Goal: Task Accomplishment & Management: Manage account settings

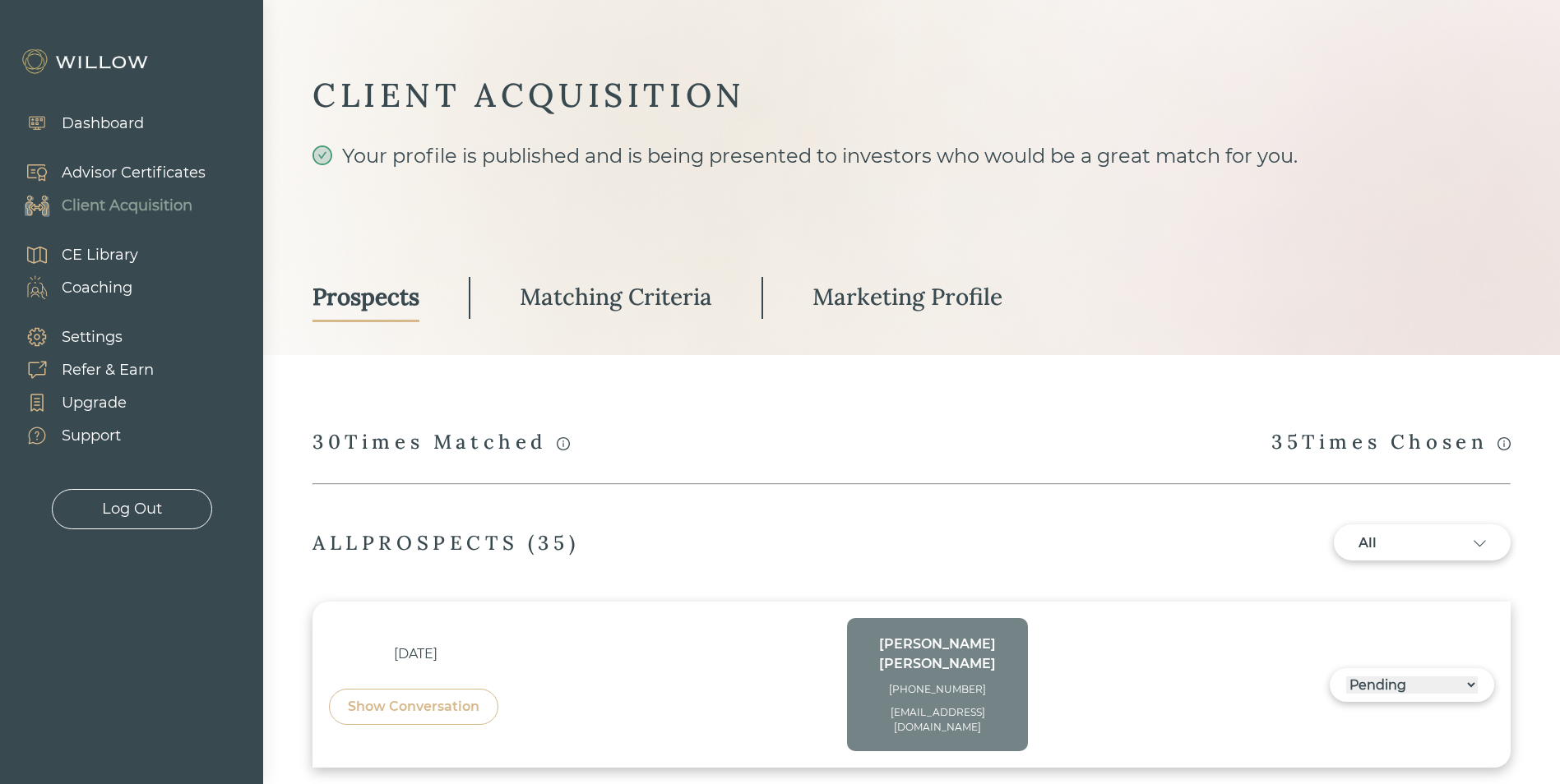
select select "3"
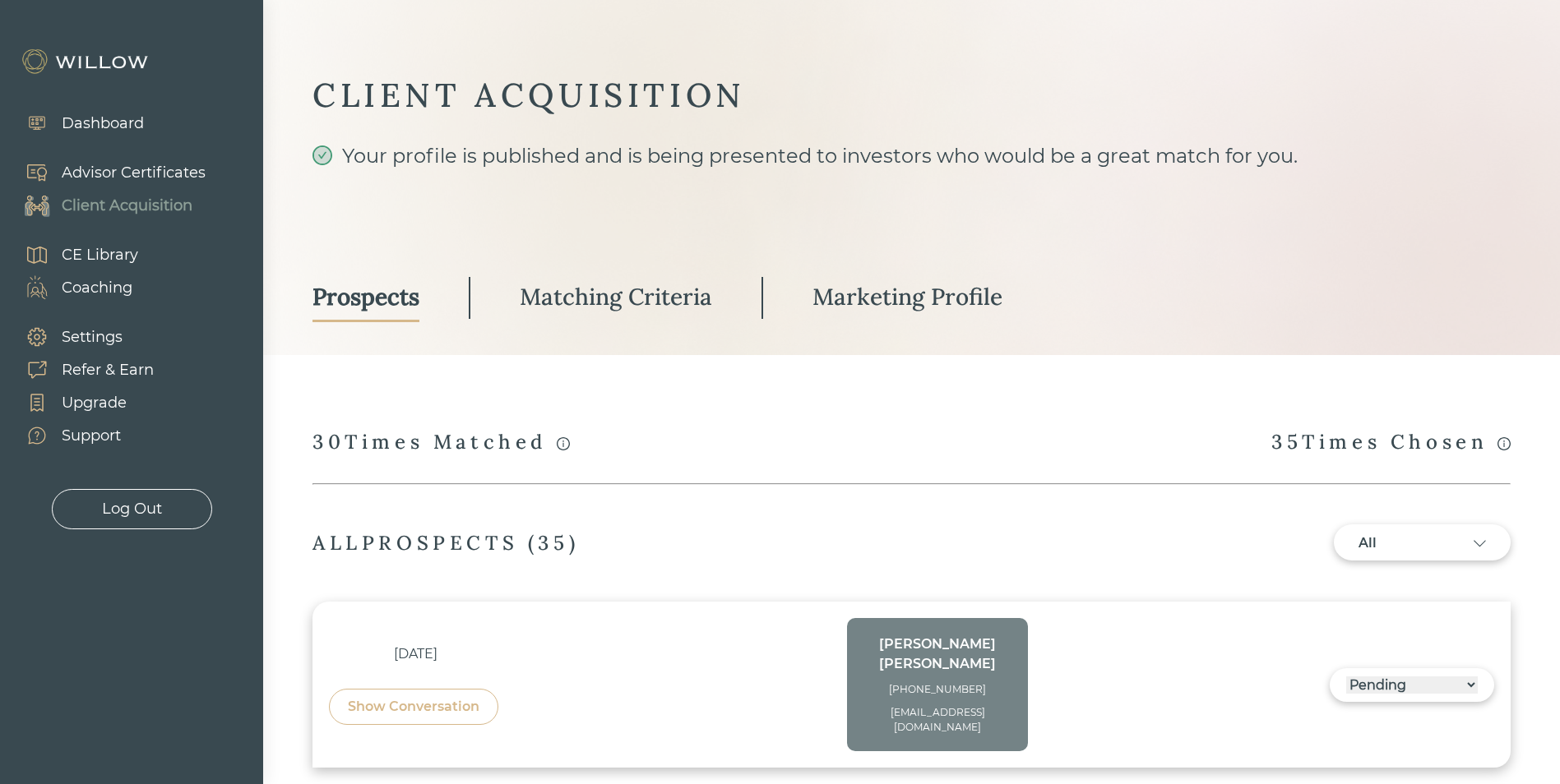
select select "3"
select select "2"
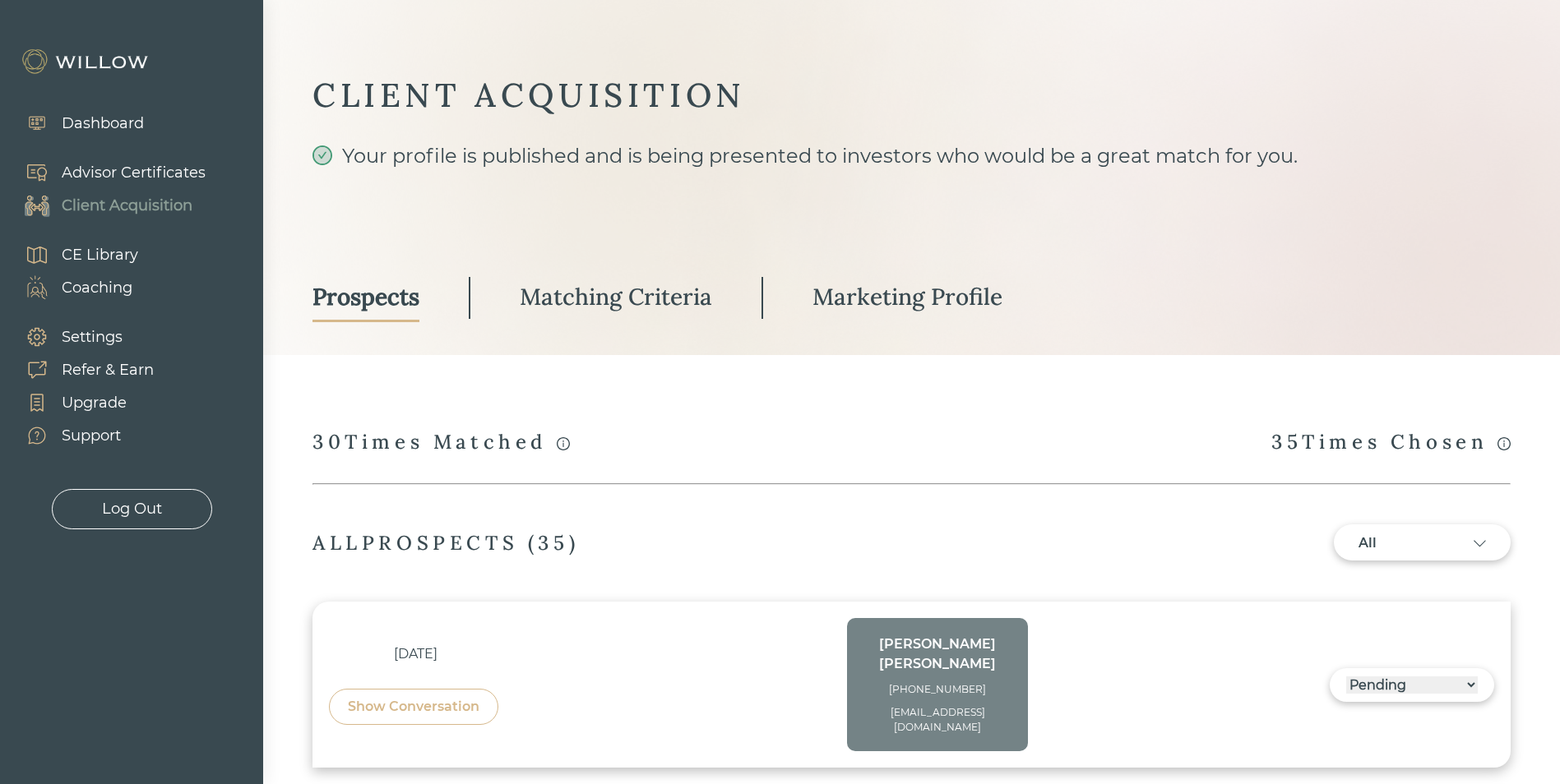
select select "2"
select select "10"
select select "2"
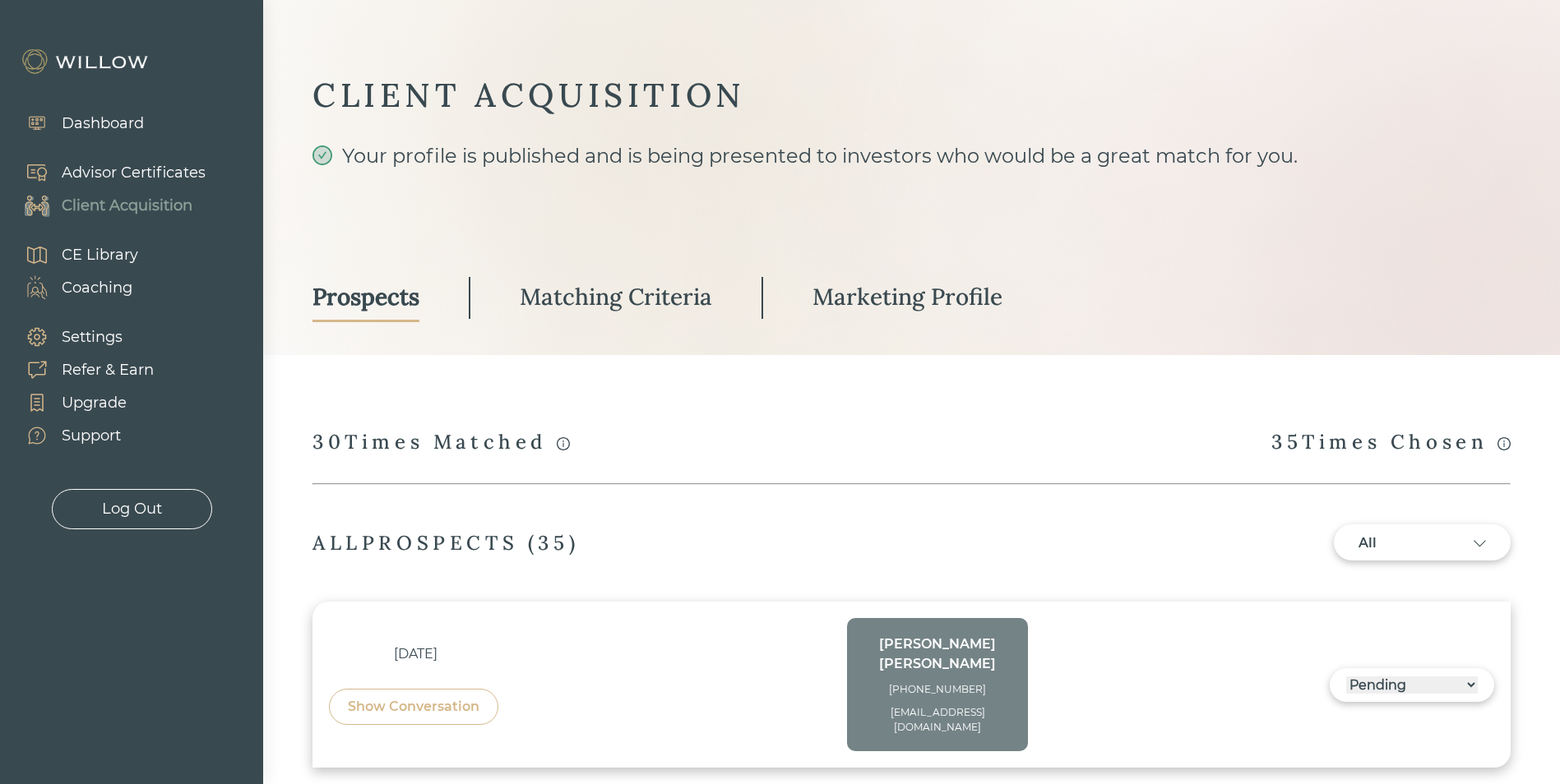
select select "3"
select select "10"
select select "3"
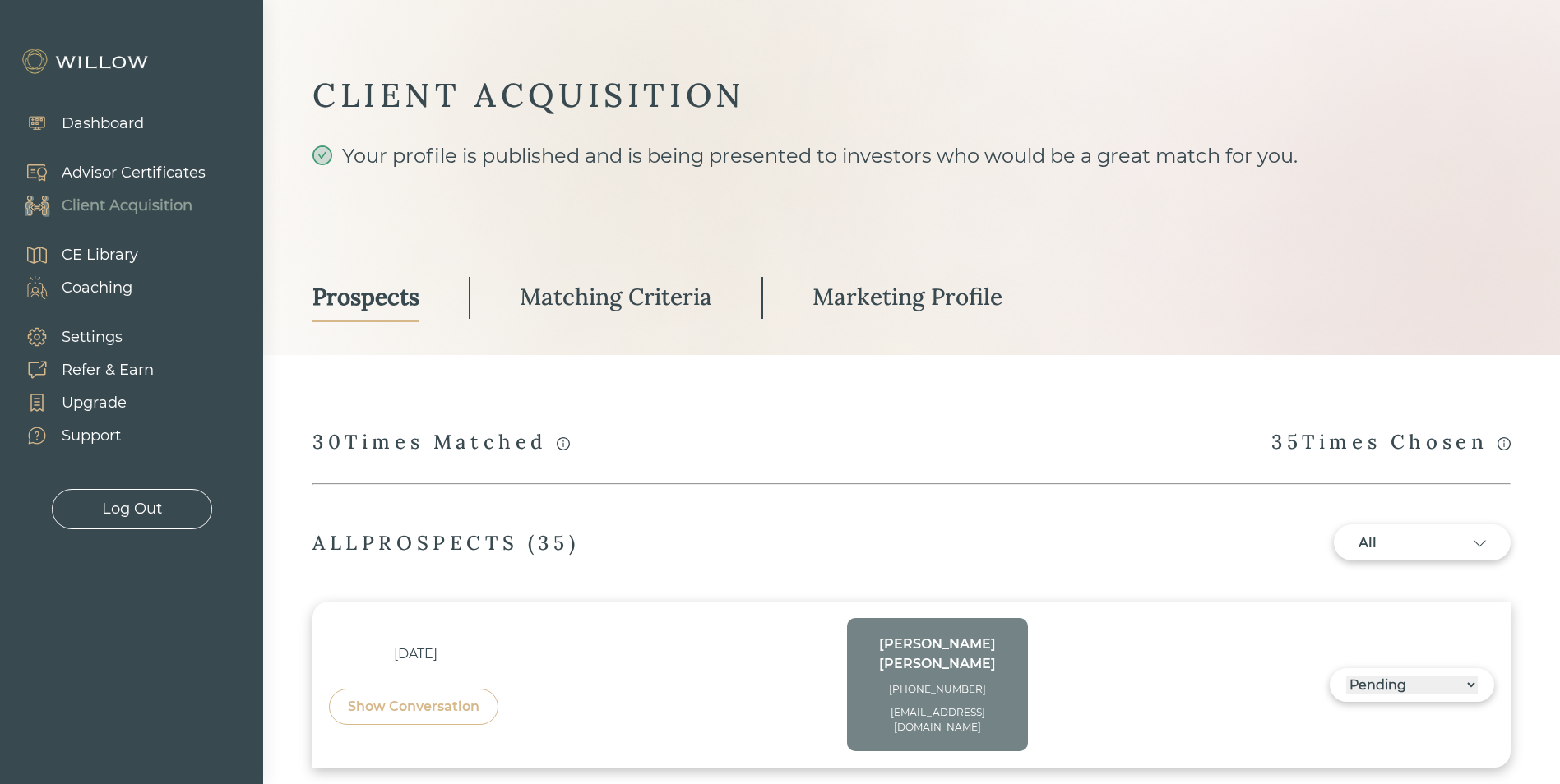
select select "3"
select select "2"
select select "1"
select select "2"
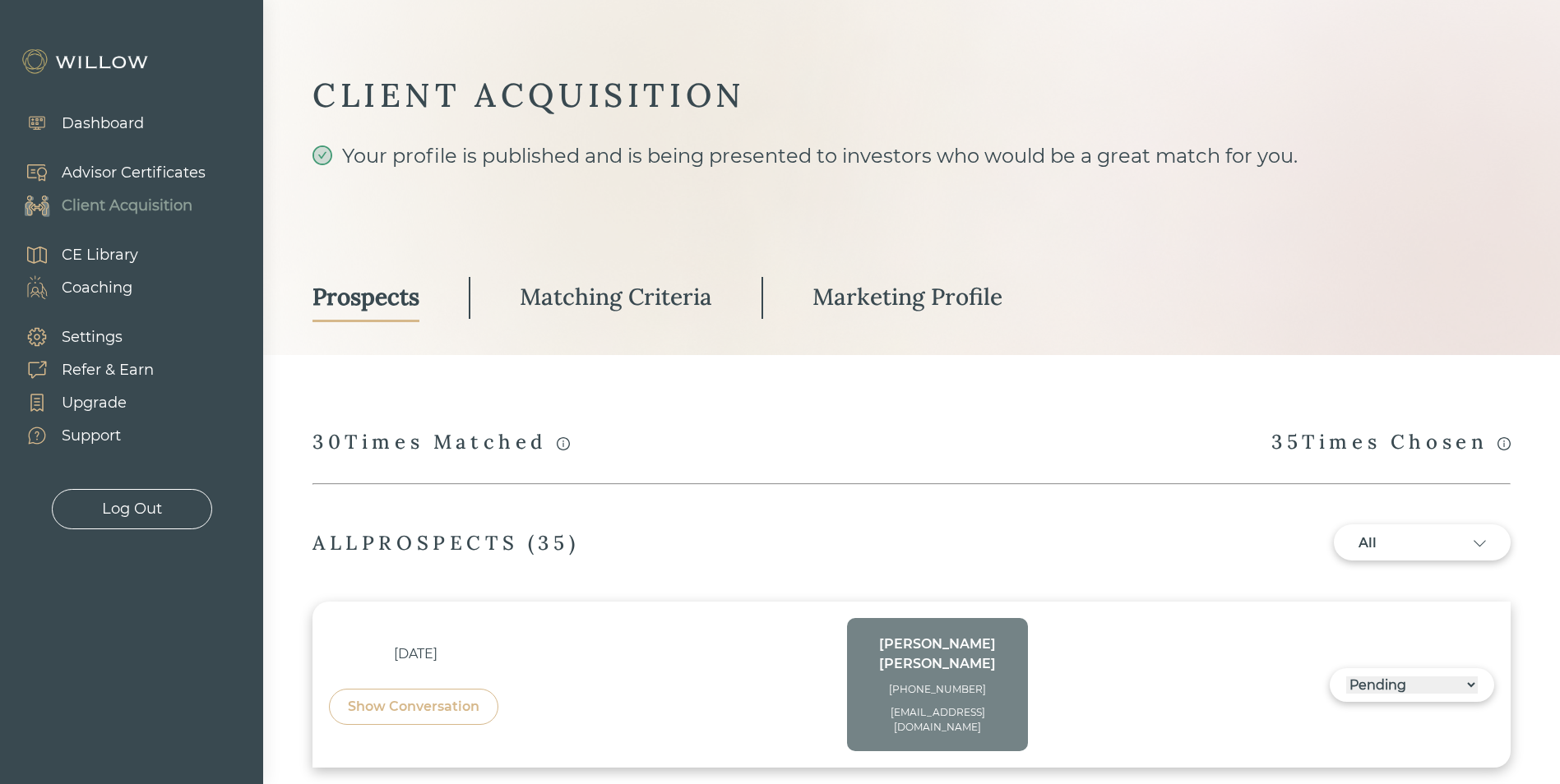
select select "2"
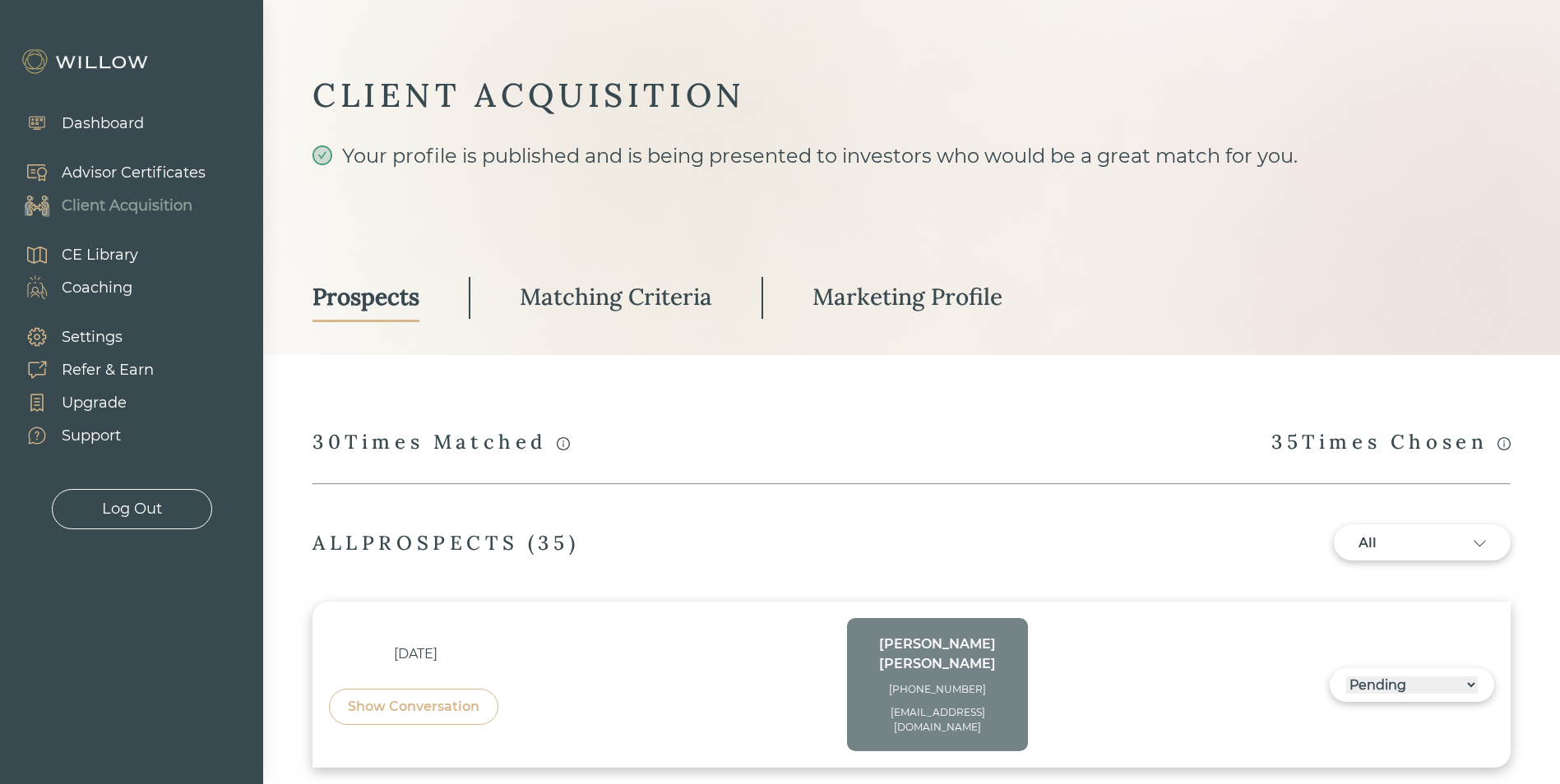
select select "2"
select select "10"
select select "2"
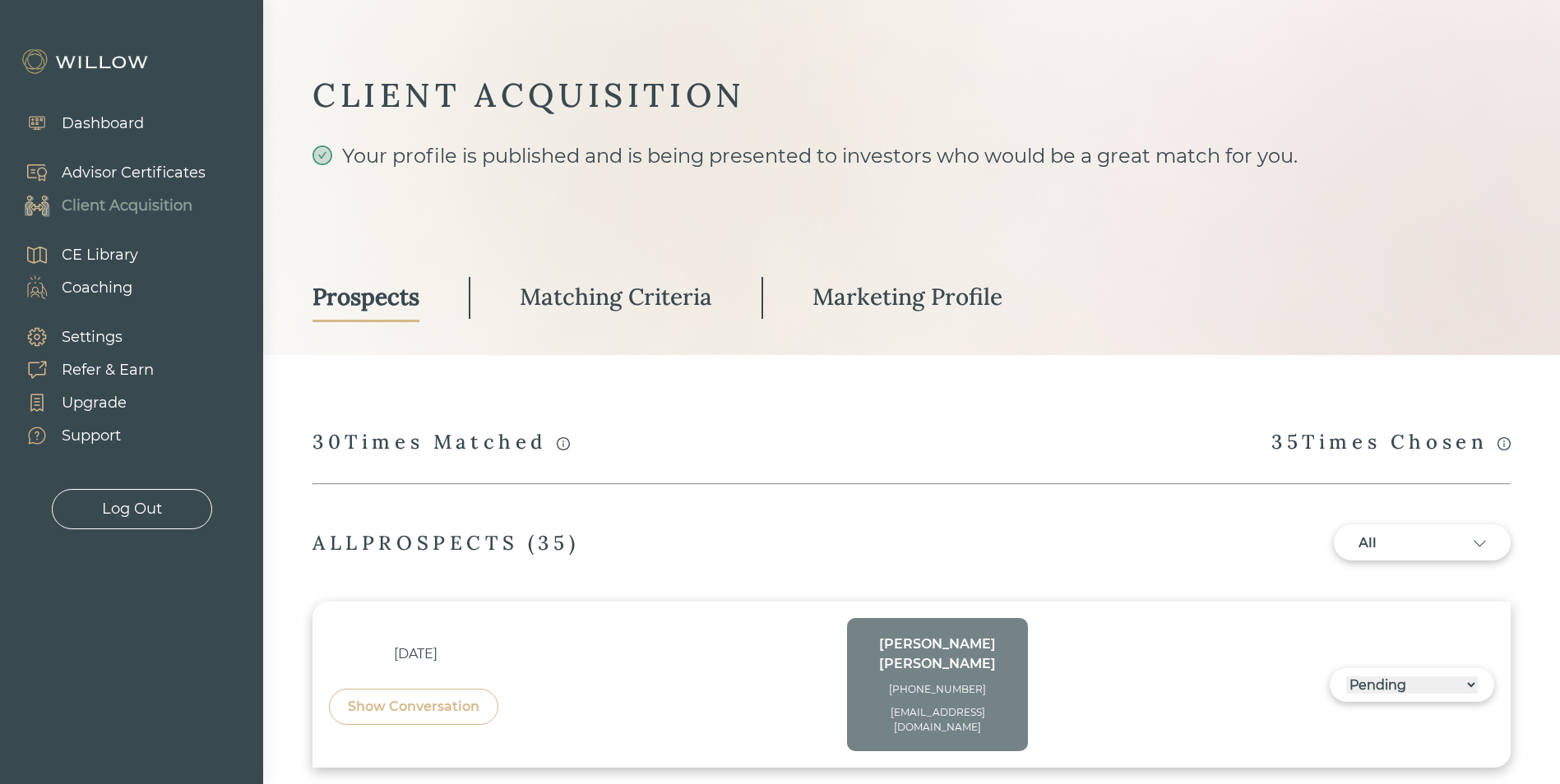
click at [350, 697] on div "Show Conversation" at bounding box center [413, 707] width 132 height 20
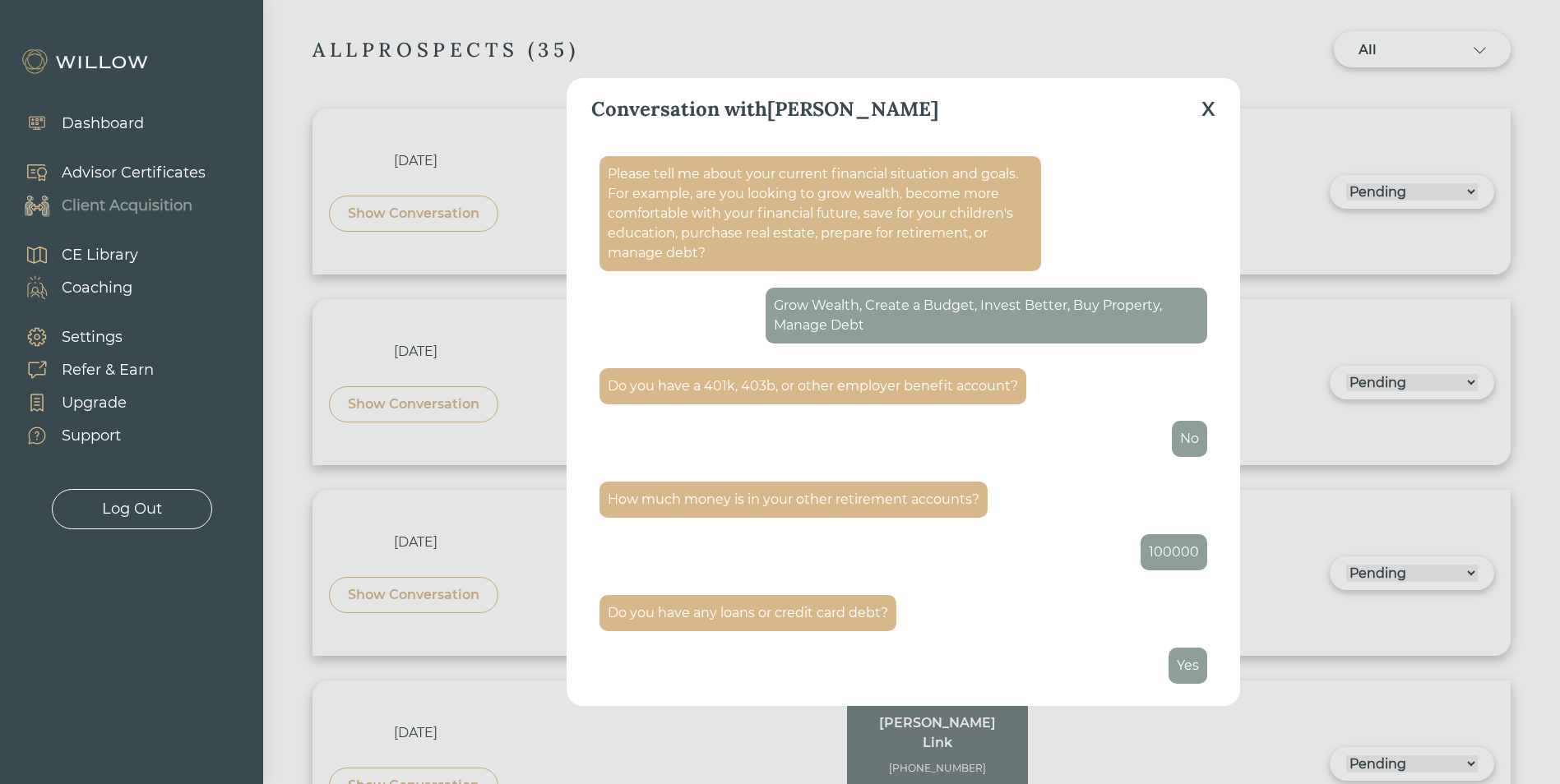
scroll to position [2349, 0]
